Goal: Task Accomplishment & Management: Manage account settings

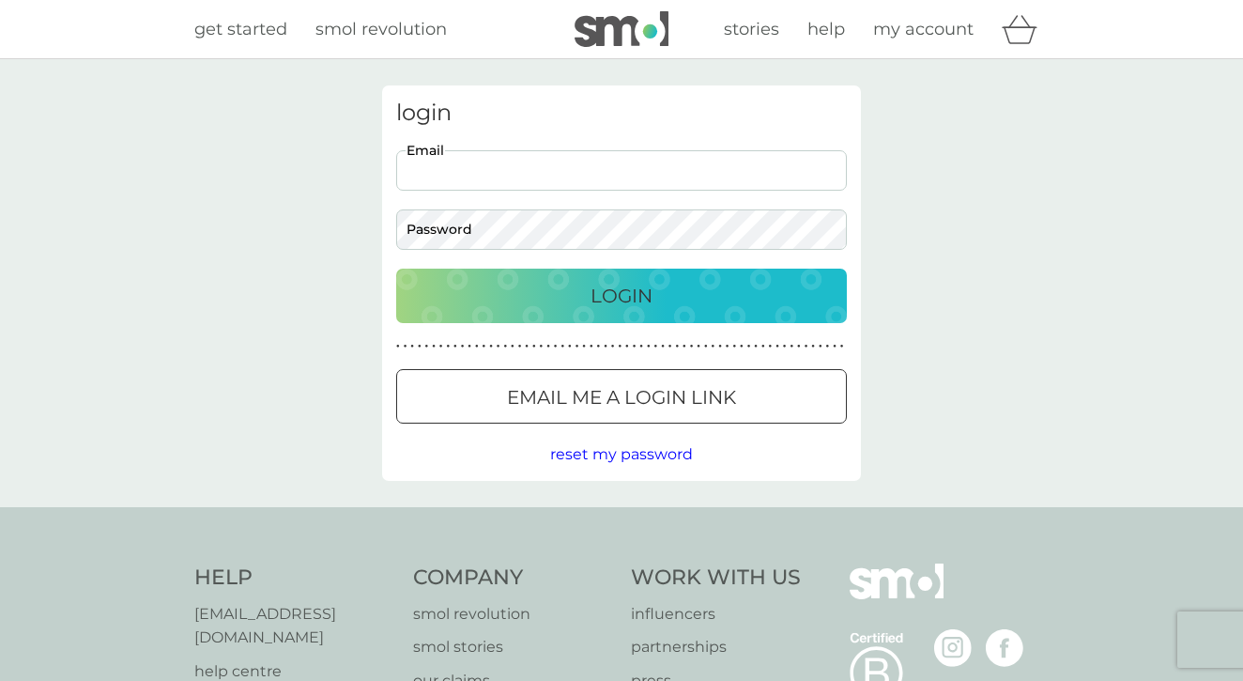
type input "[EMAIL_ADDRESS][DOMAIN_NAME]"
click at [589, 293] on div "Login" at bounding box center [621, 296] width 413 height 30
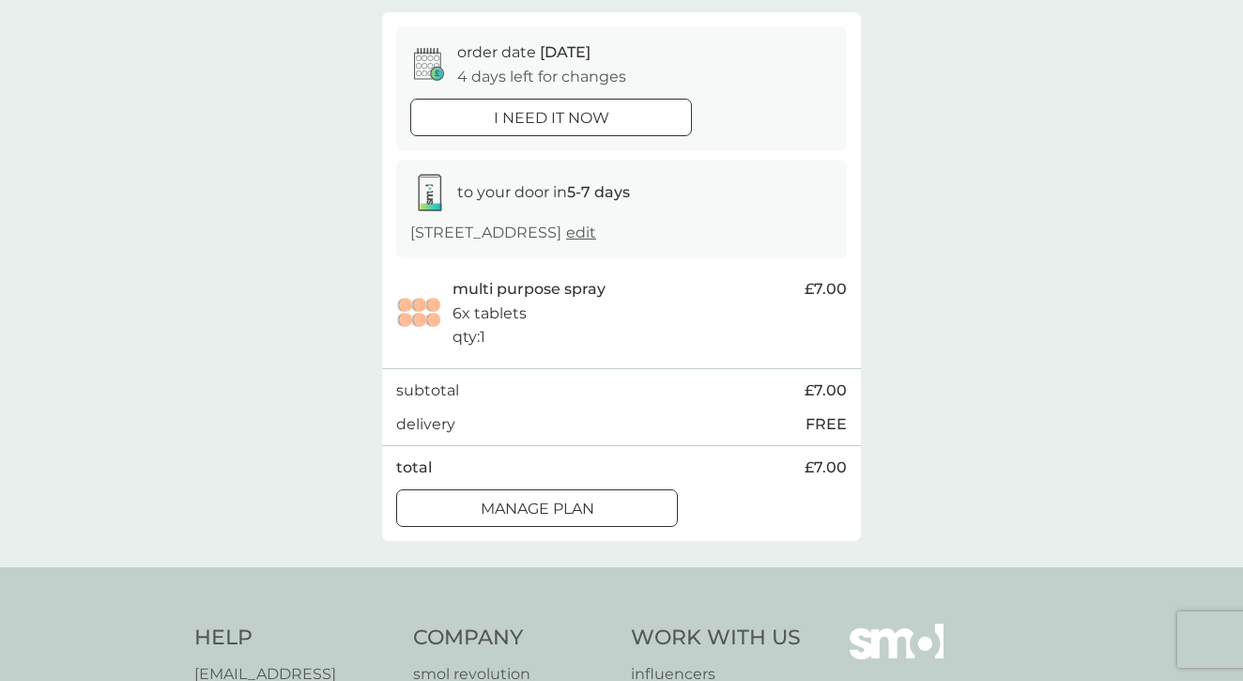
scroll to position [167, 0]
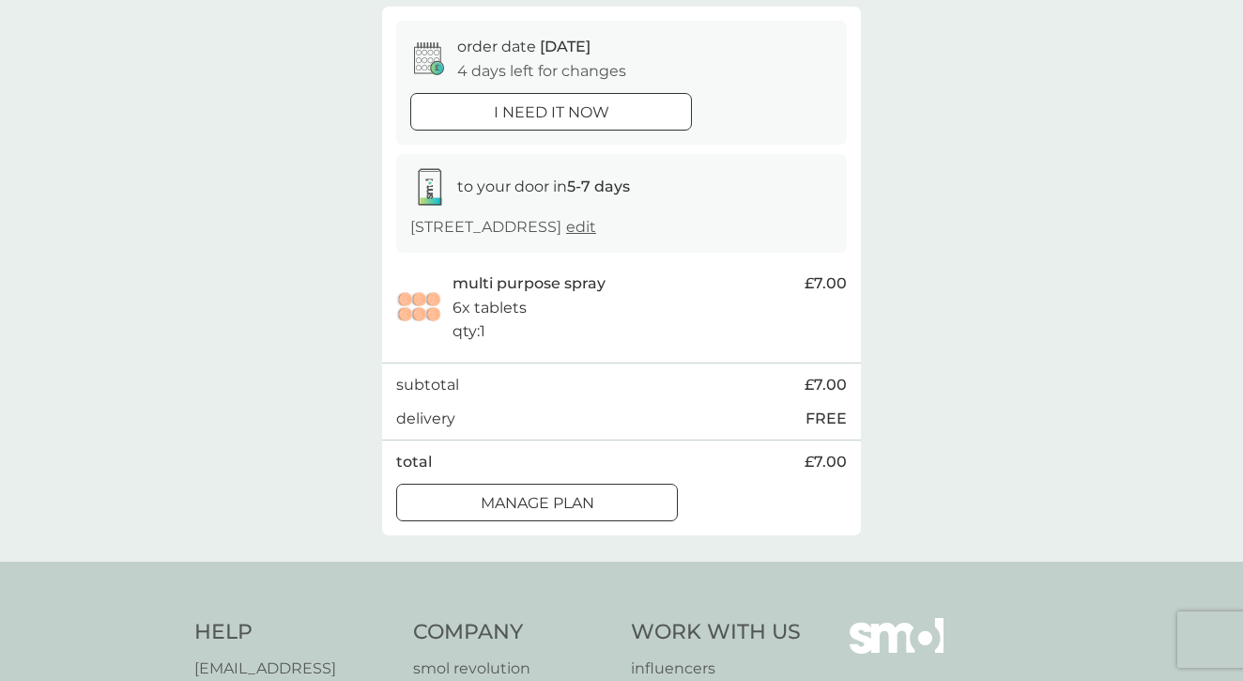
click at [577, 499] on p "Manage plan" at bounding box center [538, 503] width 114 height 24
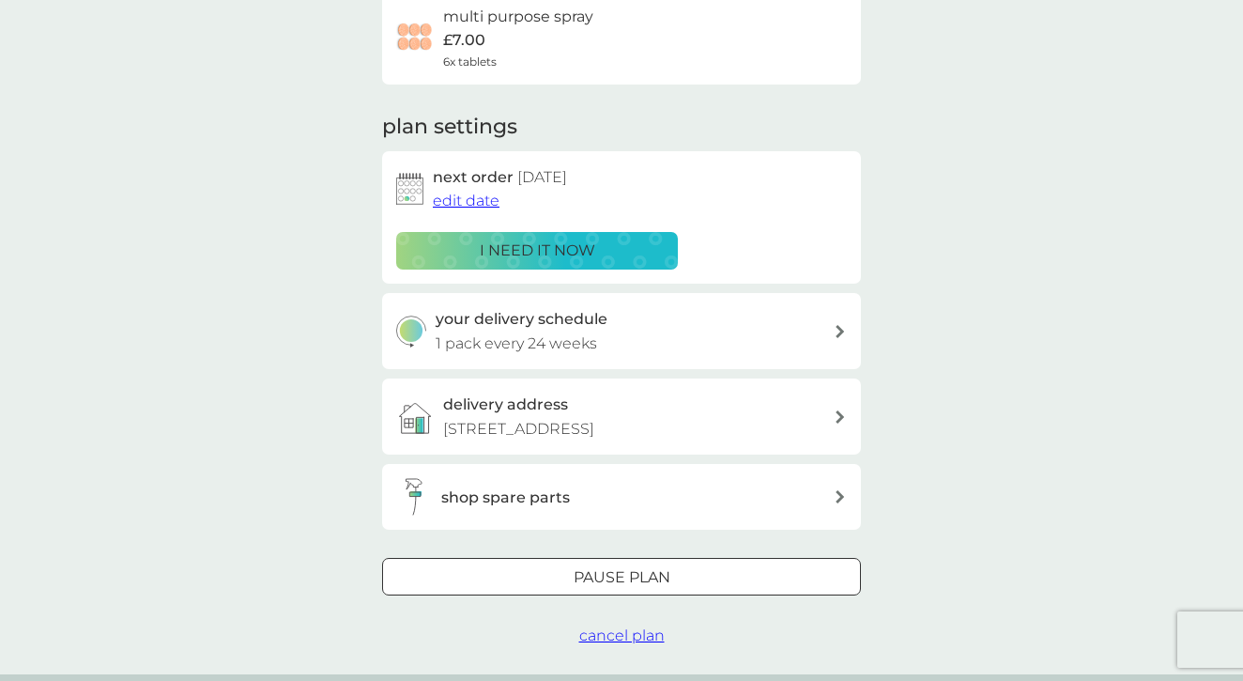
scroll to position [165, 0]
click at [625, 574] on div at bounding box center [622, 579] width 68 height 20
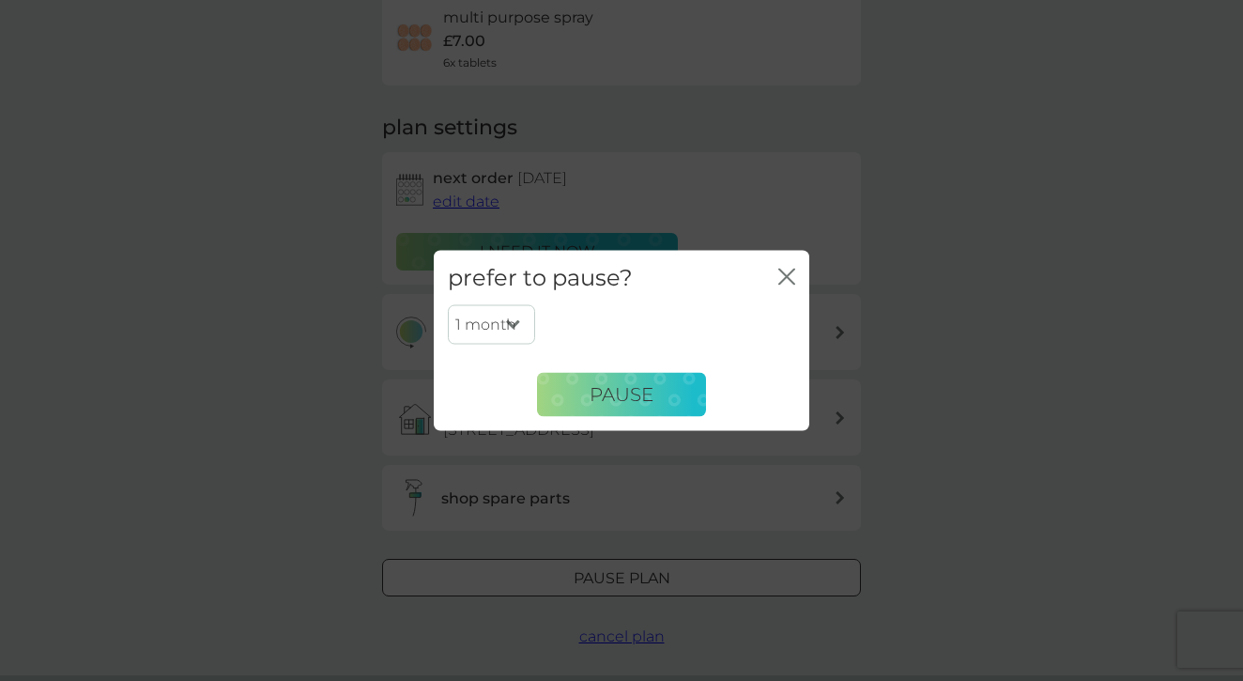
click at [783, 282] on icon "close" at bounding box center [783, 275] width 8 height 15
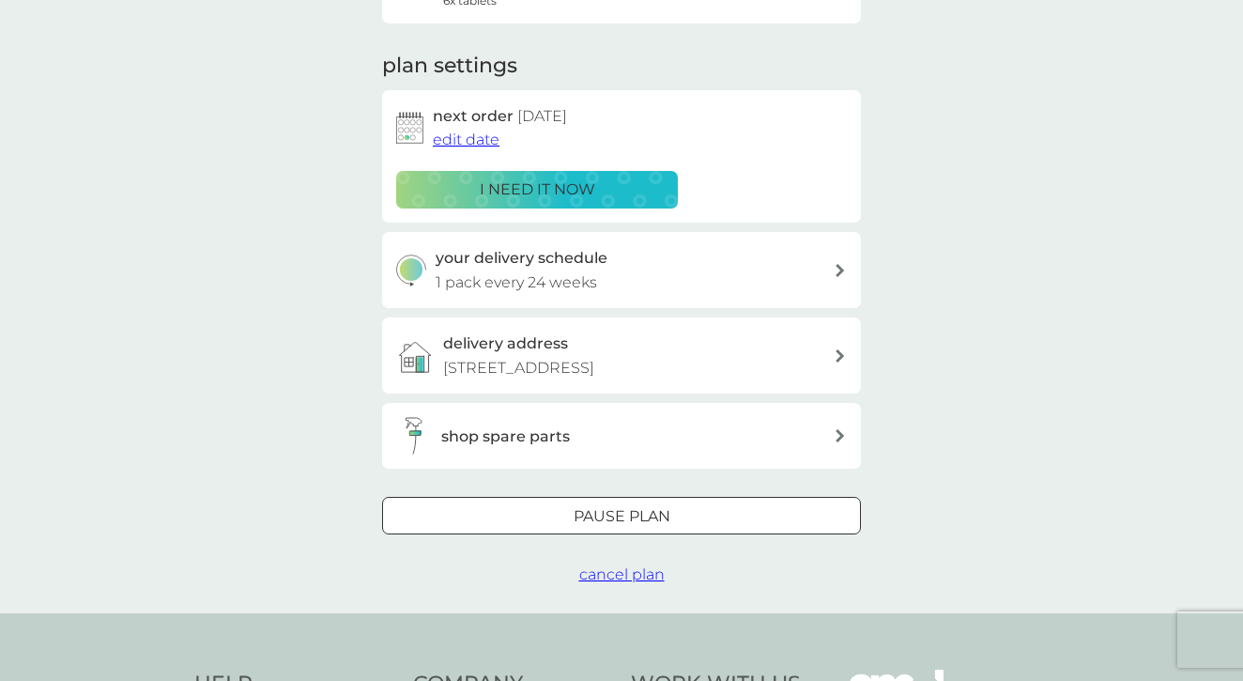
scroll to position [226, 0]
click at [737, 276] on div "your delivery schedule 1 pack every 24 weeks" at bounding box center [635, 271] width 399 height 48
select select "168"
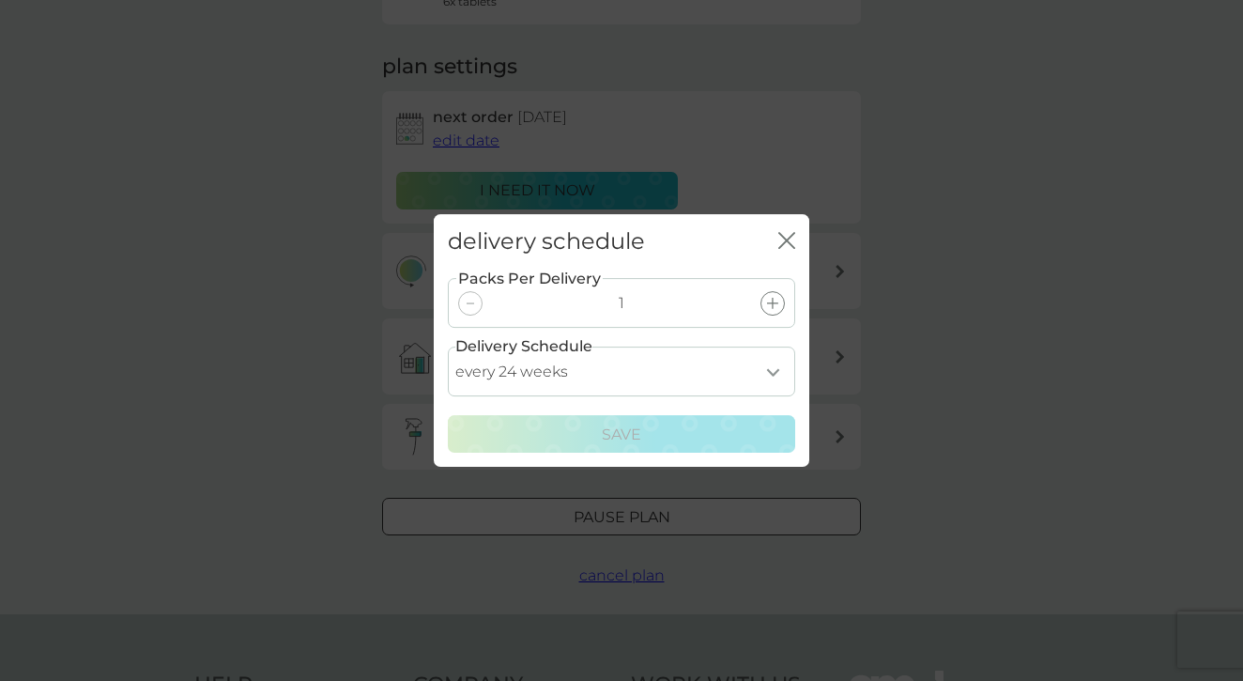
click at [783, 241] on icon "close" at bounding box center [786, 240] width 17 height 17
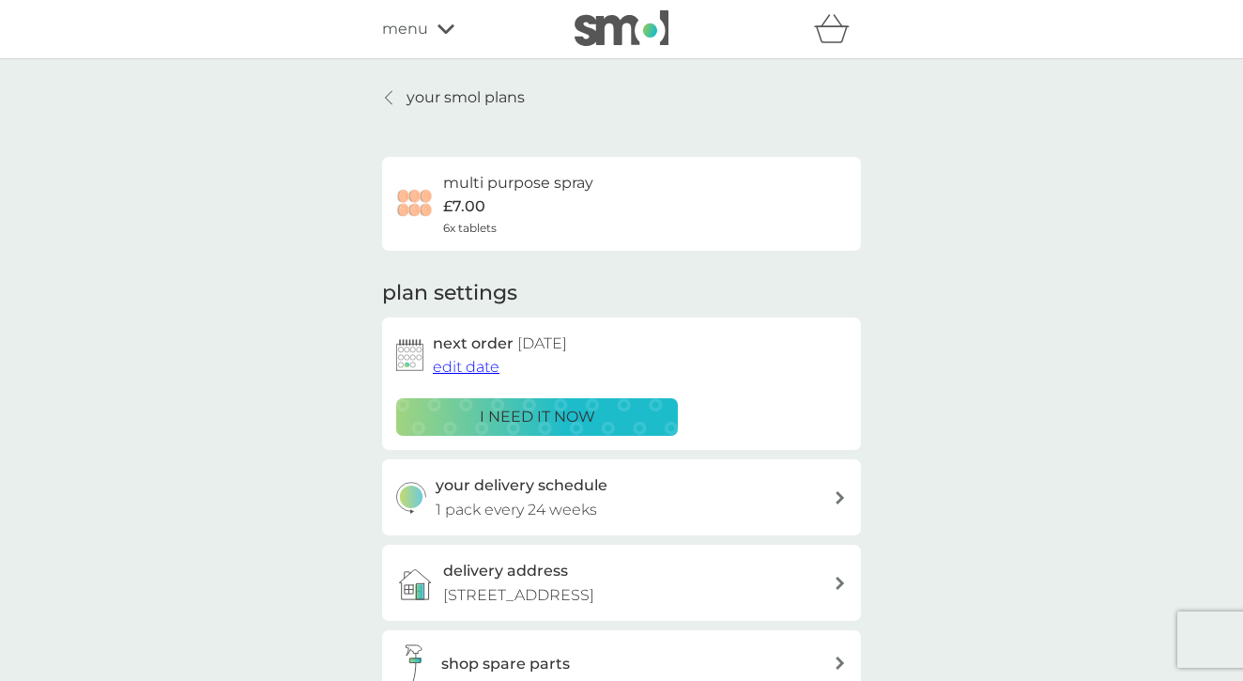
scroll to position [0, 0]
click at [486, 100] on p "your smol plans" at bounding box center [465, 97] width 118 height 24
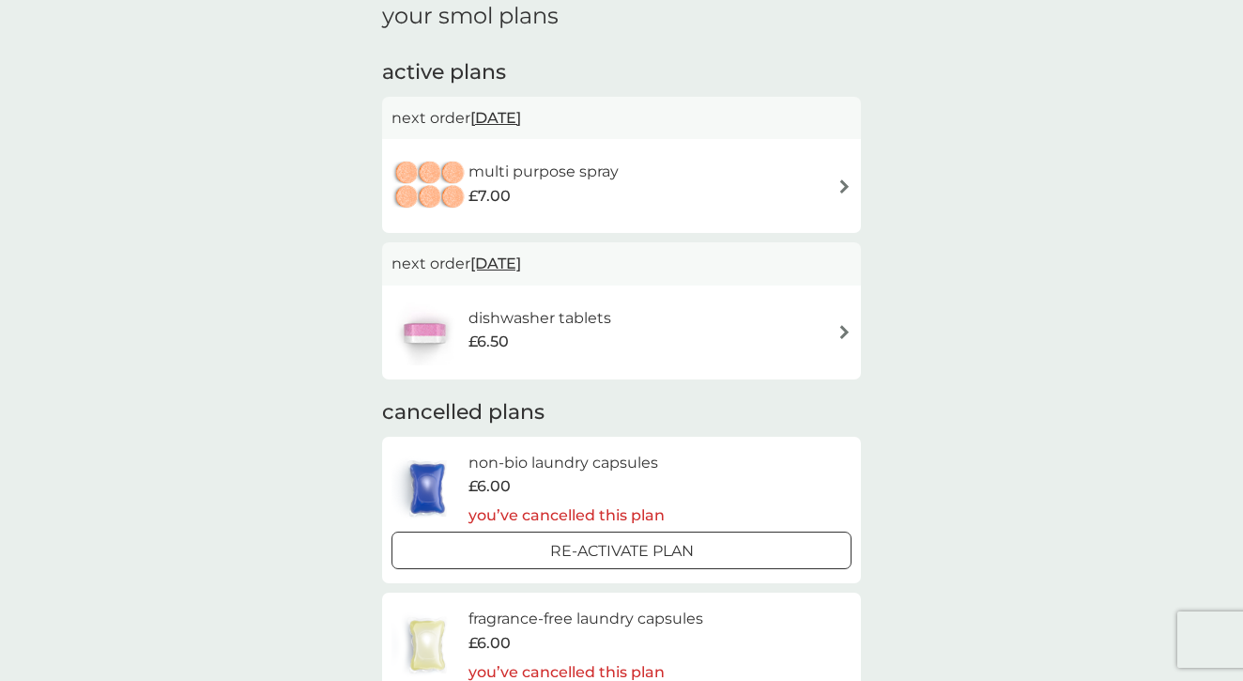
scroll to position [79, 0]
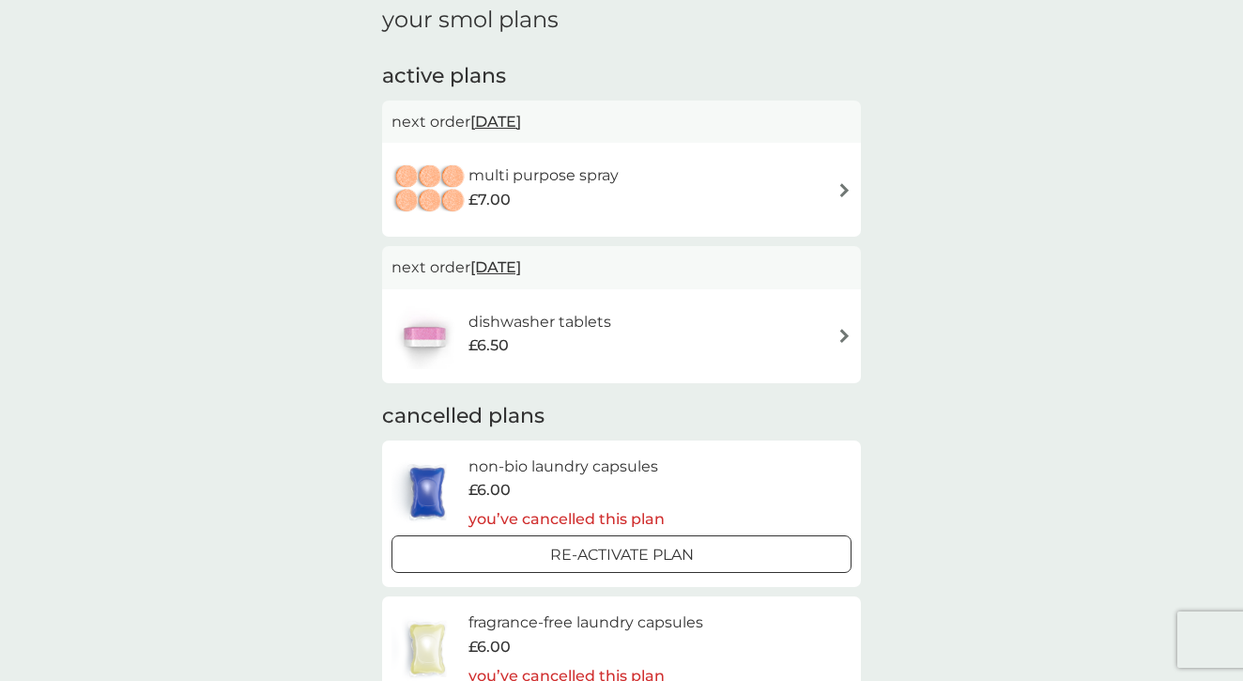
click at [600, 175] on h6 "multi purpose spray" at bounding box center [543, 175] width 150 height 24
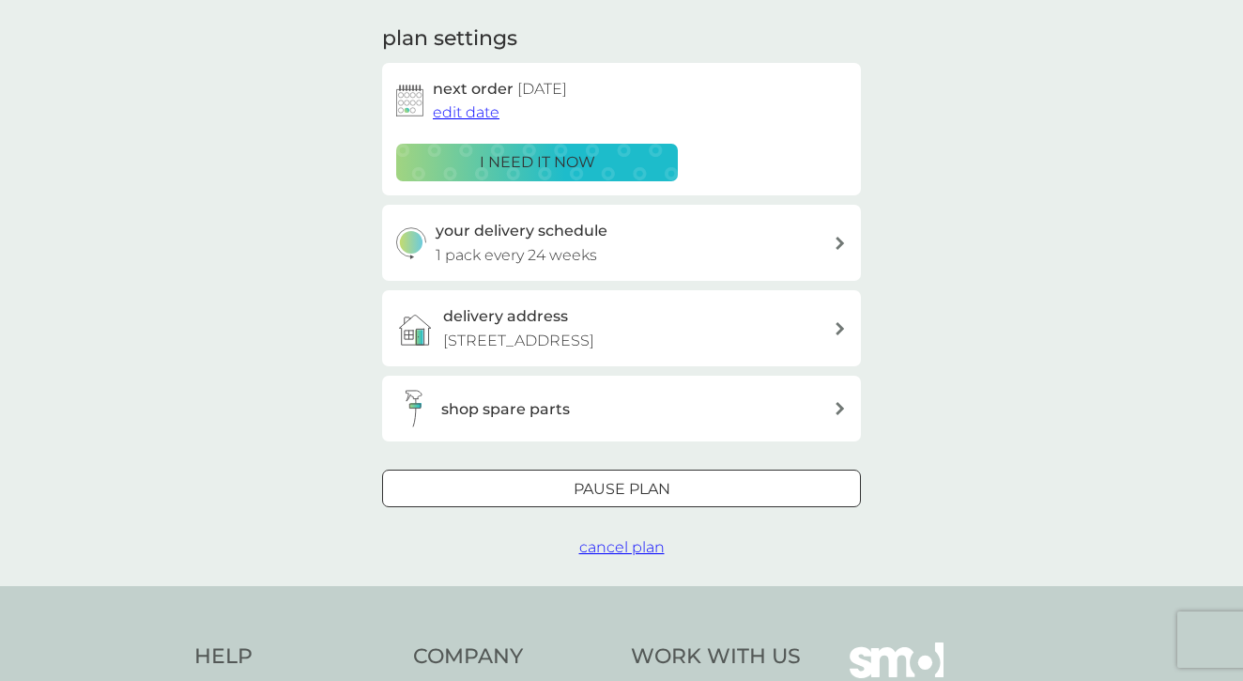
scroll to position [265, 0]
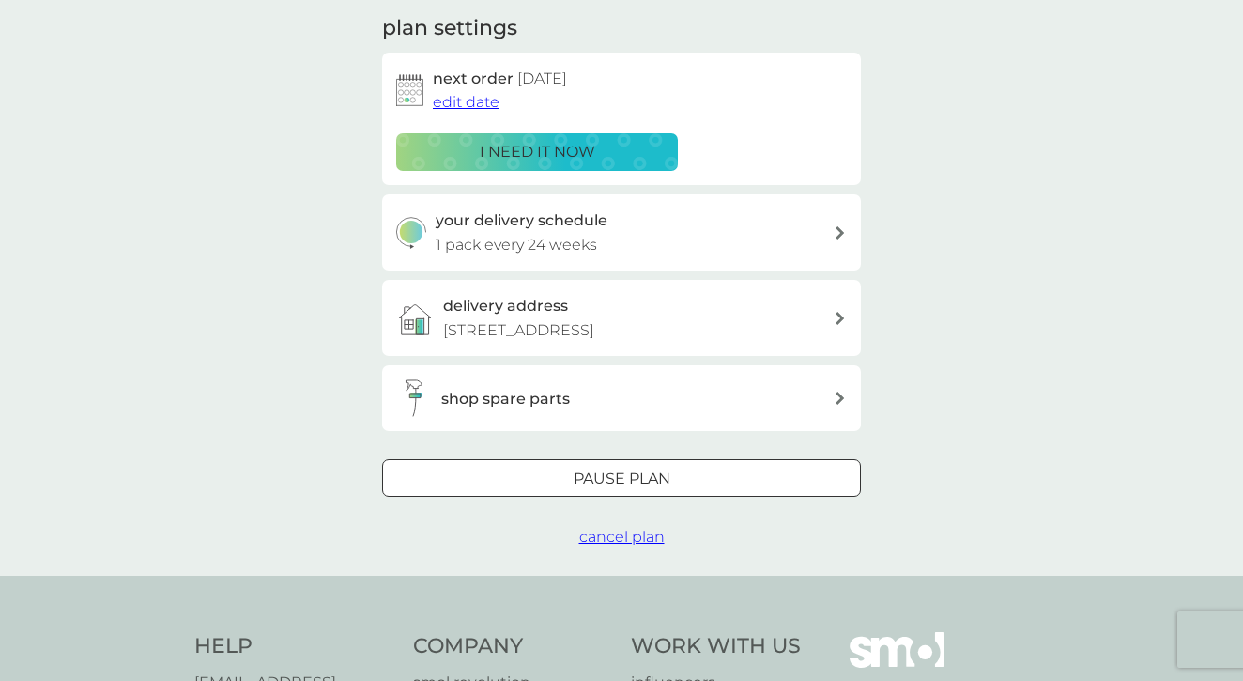
click at [624, 531] on span "cancel plan" at bounding box center [621, 537] width 85 height 18
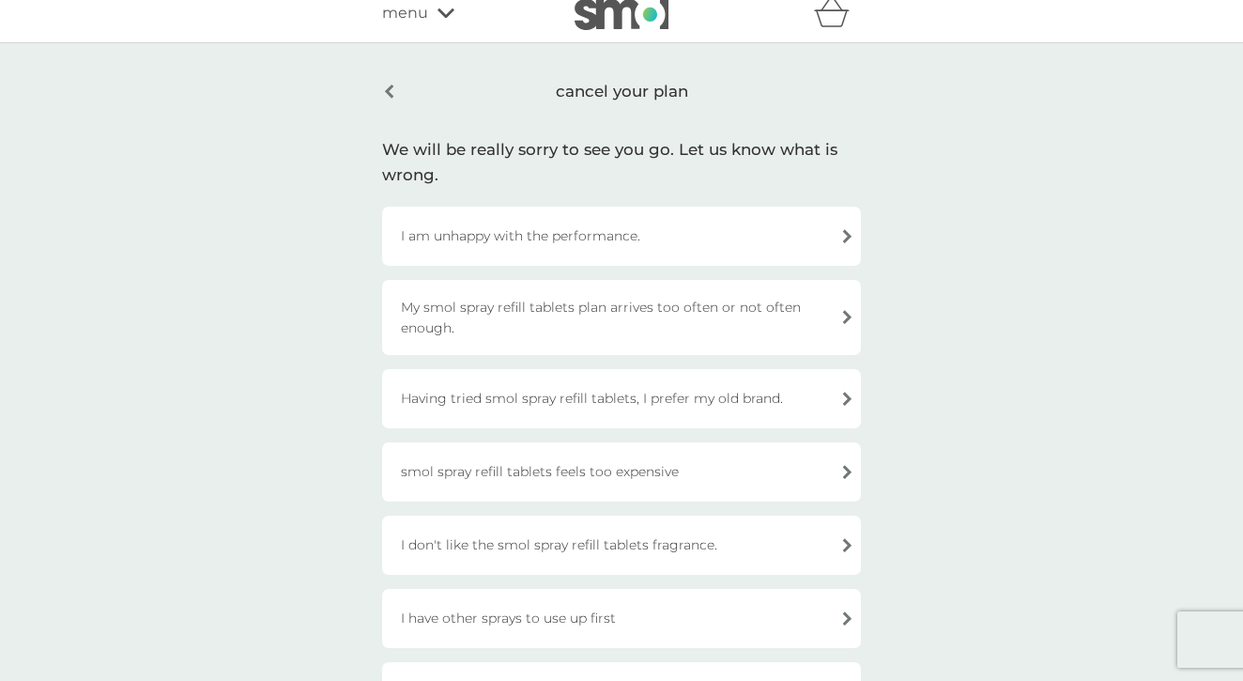
scroll to position [5, 0]
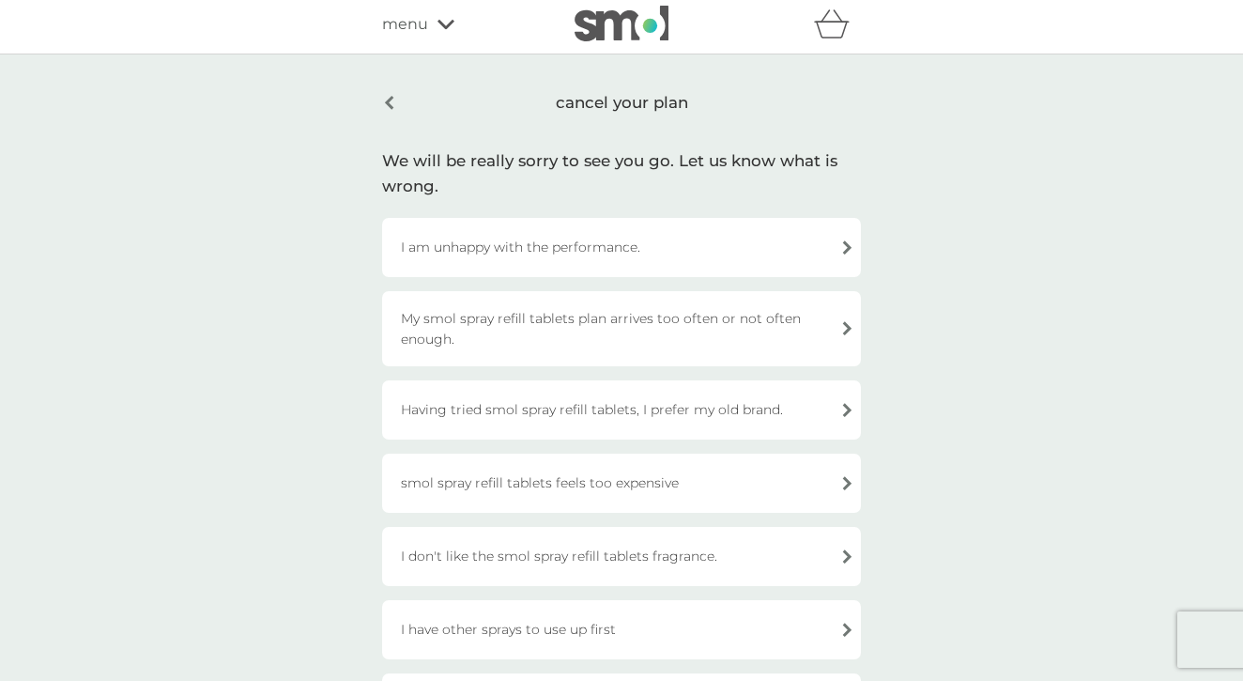
click at [670, 315] on div "My smol spray refill tablets plan arrives too often or not often enough." at bounding box center [621, 328] width 479 height 75
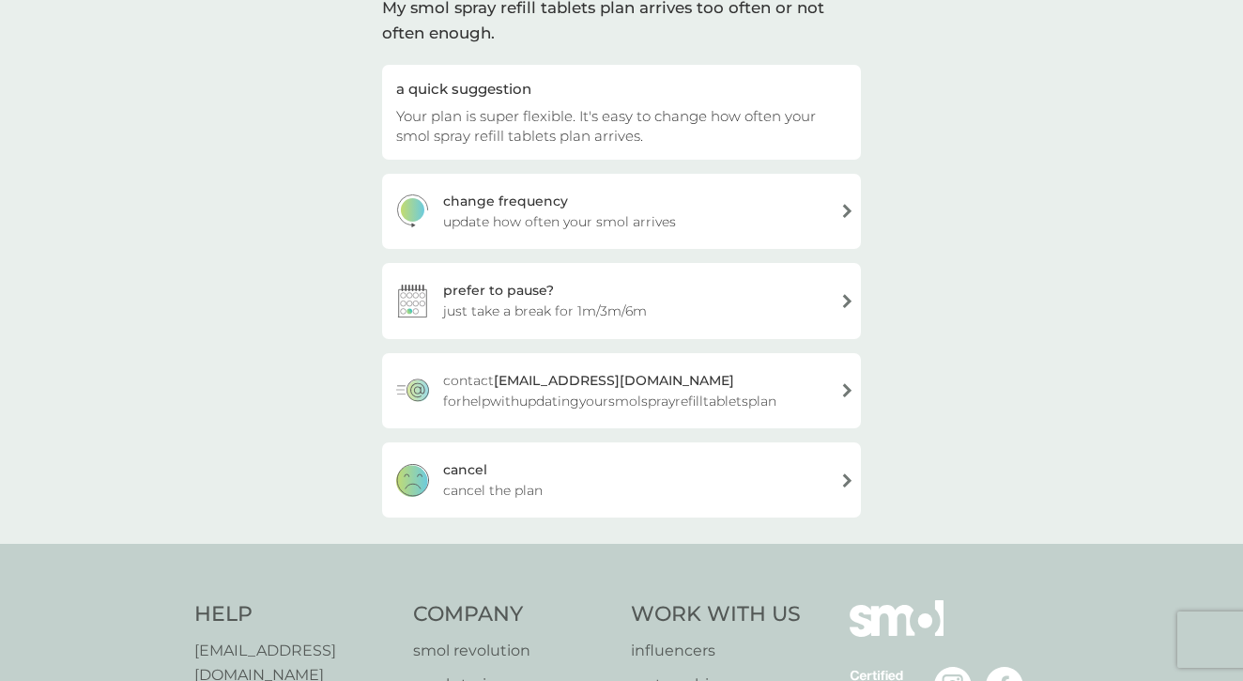
scroll to position [161, 0]
click at [788, 298] on div "prefer to pause? just take a break for 1m/3m/6m" at bounding box center [621, 300] width 479 height 75
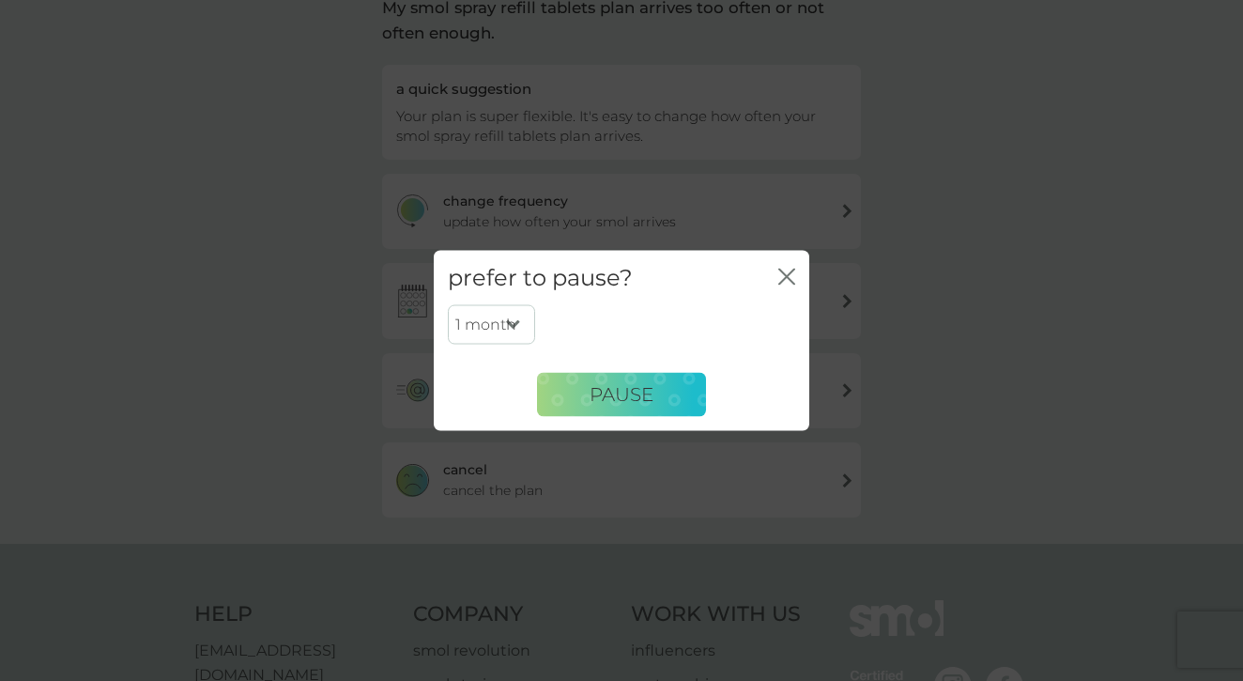
select select "6"
click at [612, 395] on span "PAUSE" at bounding box center [621, 394] width 64 height 23
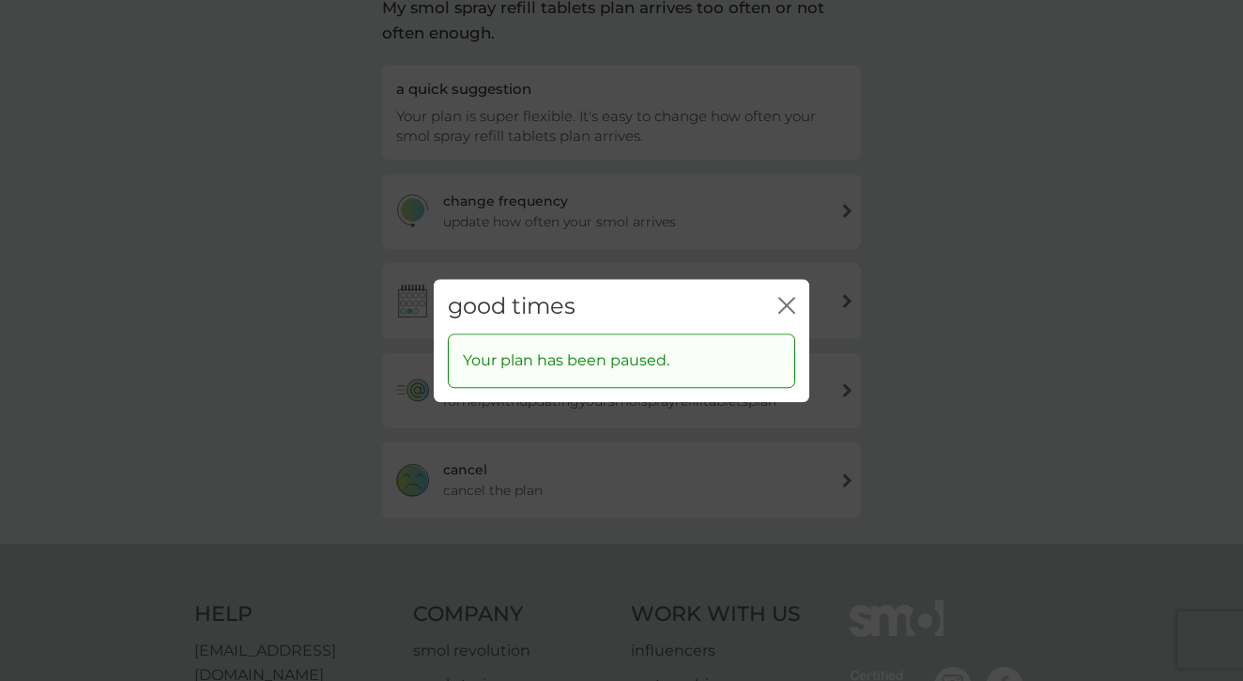
click at [787, 309] on icon "close" at bounding box center [786, 305] width 17 height 17
